Goal: Find specific page/section: Find specific page/section

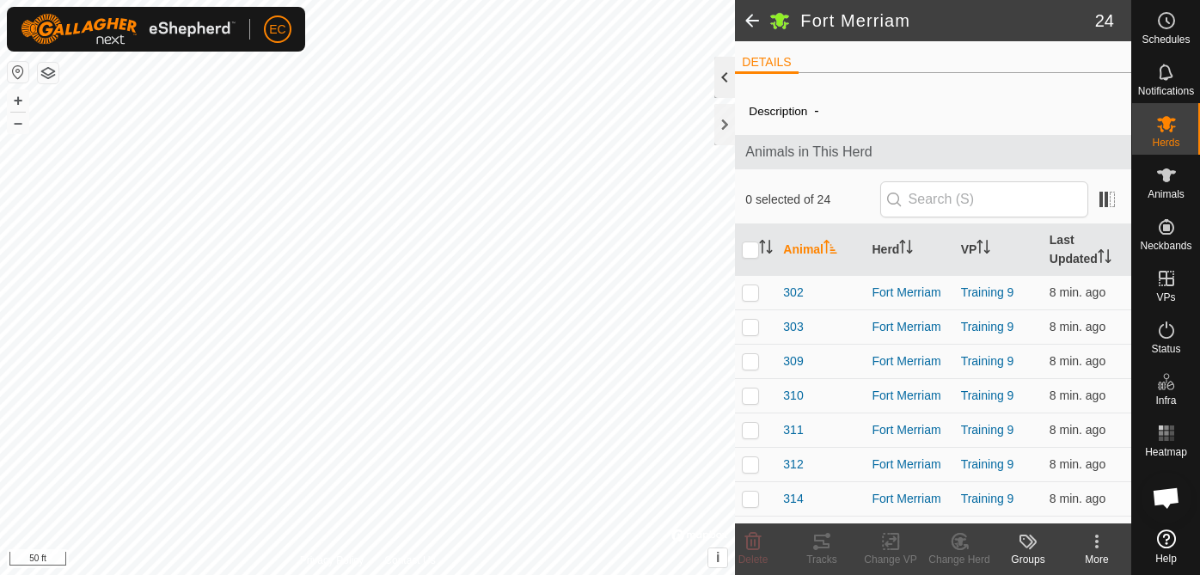
click at [719, 78] on div at bounding box center [724, 77] width 21 height 41
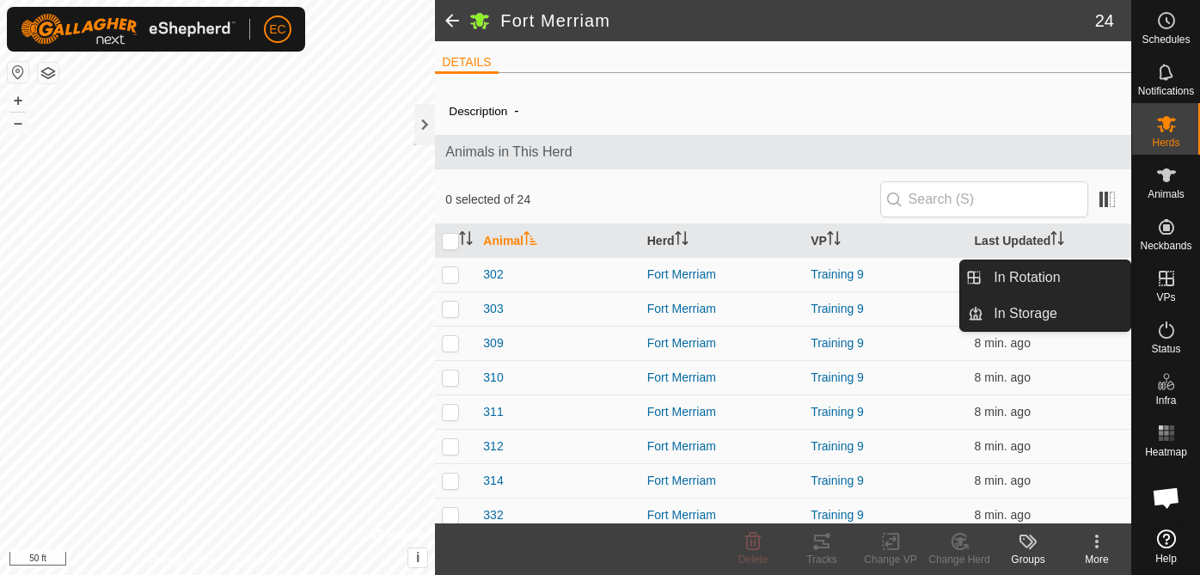
click at [1174, 285] on icon at bounding box center [1166, 278] width 21 height 21
click at [1059, 284] on link "In Rotation" at bounding box center [1057, 278] width 147 height 34
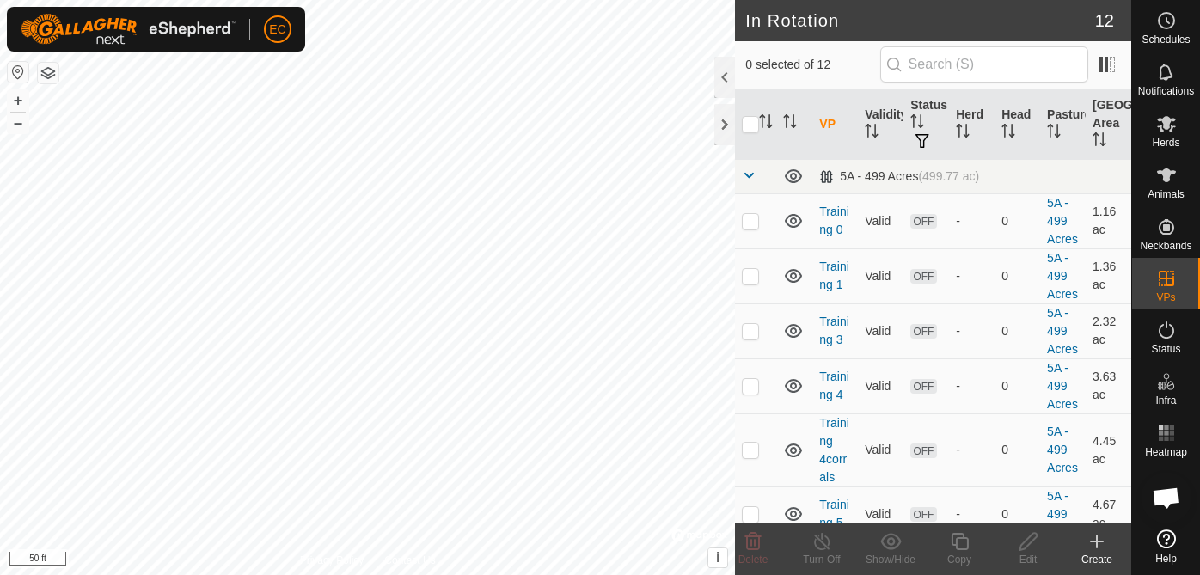
click at [1166, 499] on span "Open chat" at bounding box center [1166, 499] width 28 height 24
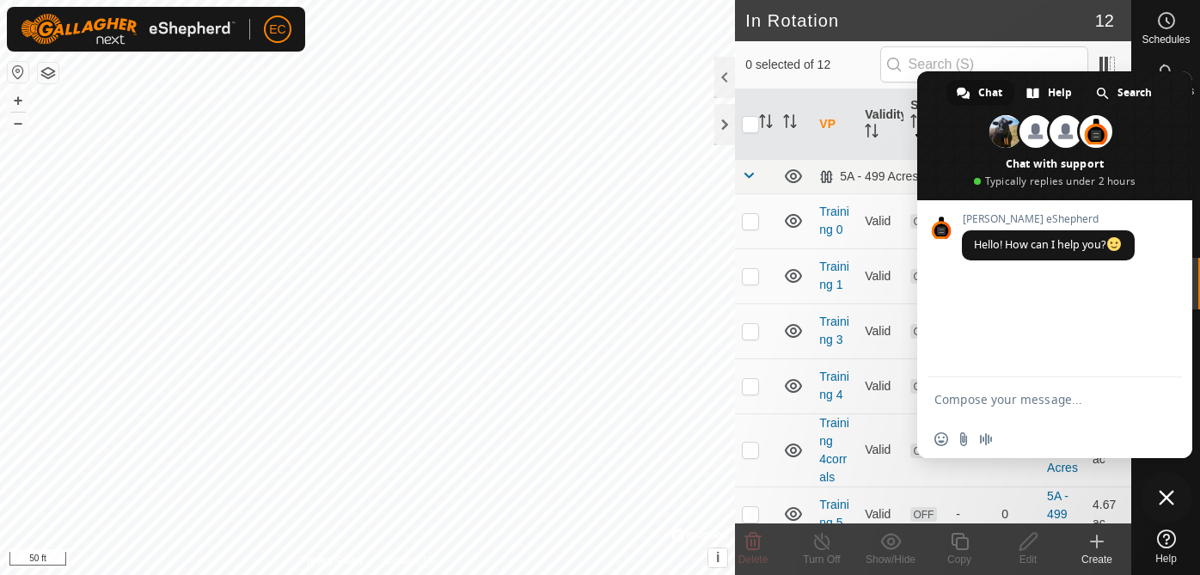
click at [1166, 96] on span at bounding box center [1054, 135] width 275 height 129
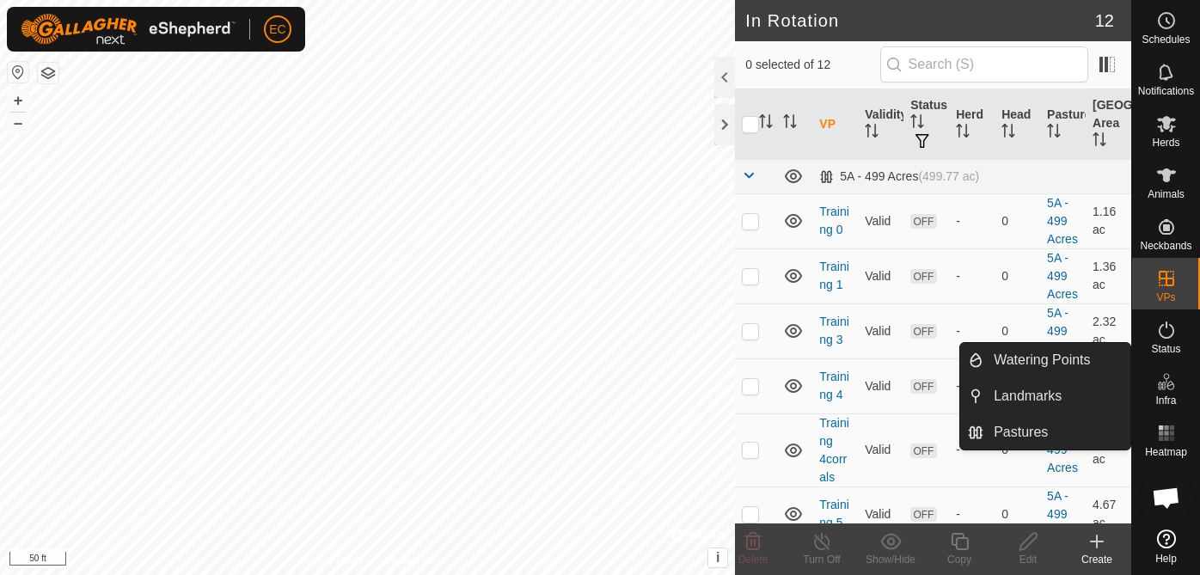
click at [1173, 504] on span "Open chat" at bounding box center [1166, 499] width 28 height 24
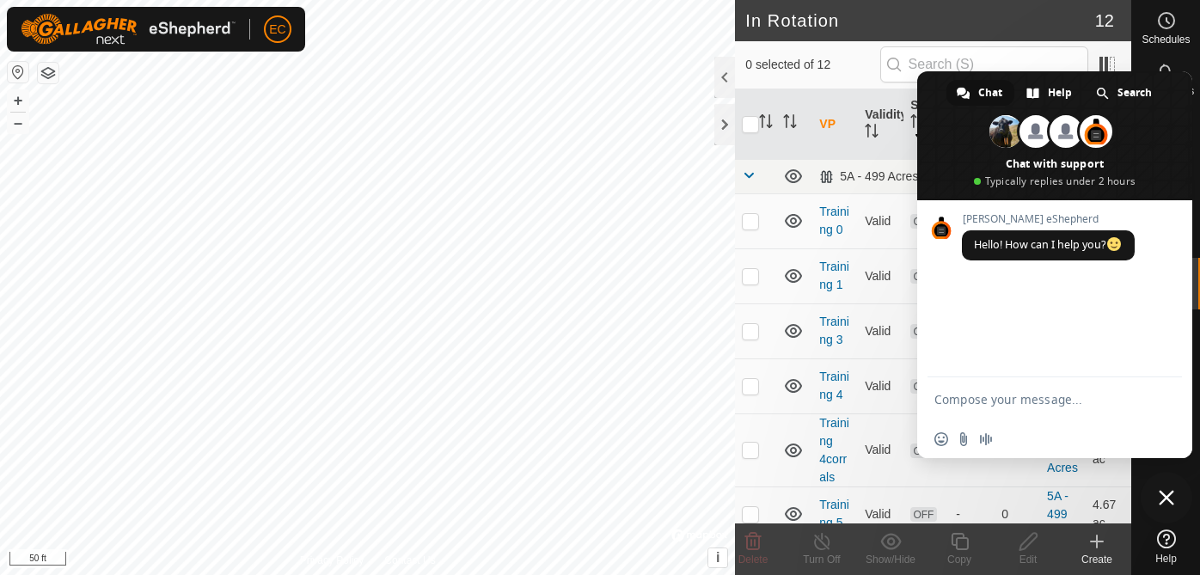
click at [1056, 151] on span at bounding box center [1054, 135] width 275 height 129
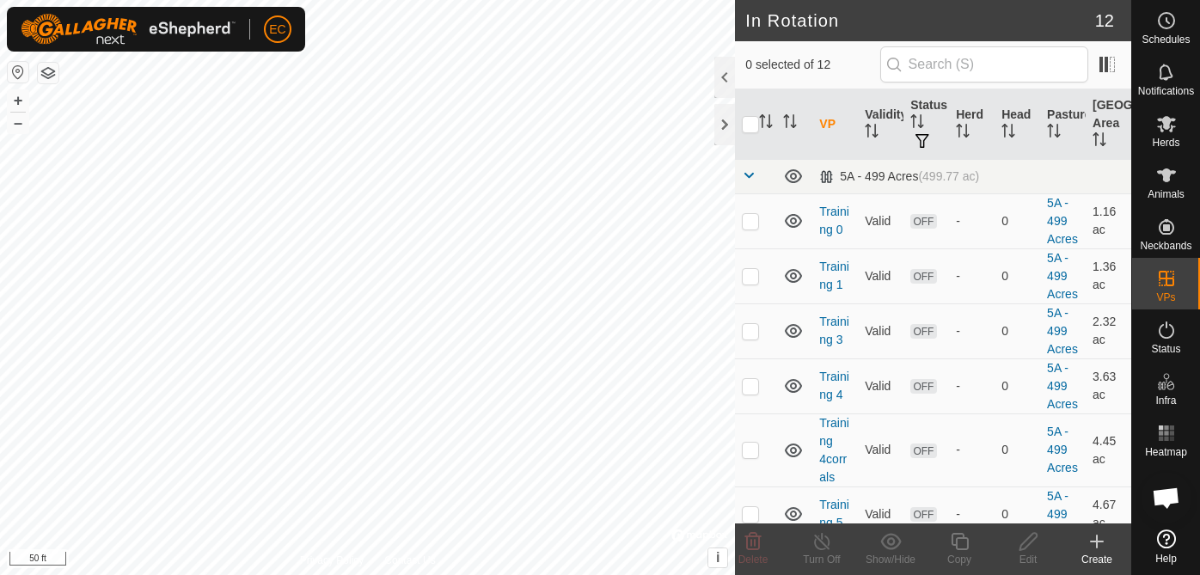
click at [1166, 498] on span "Open chat" at bounding box center [1166, 499] width 28 height 24
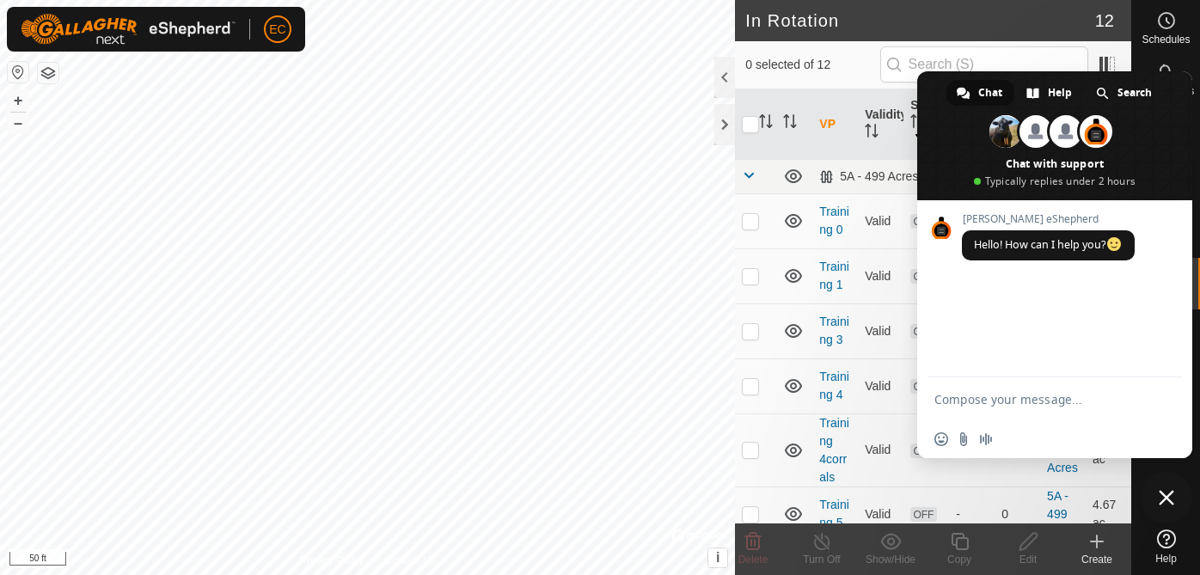
click at [990, 90] on span "Chat" at bounding box center [990, 93] width 24 height 26
click at [1189, 90] on span at bounding box center [1054, 135] width 275 height 129
